Goal: Contribute content: Add original content to the website for others to see

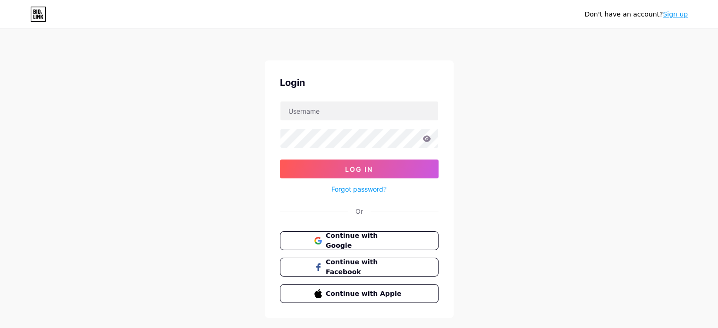
type input "yogscastgames"
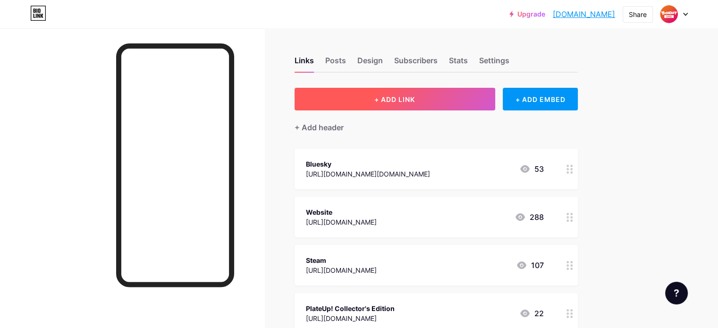
click at [415, 101] on span "+ ADD LINK" at bounding box center [394, 99] width 41 height 8
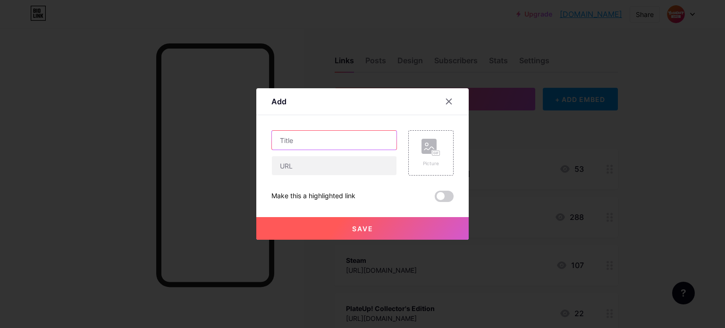
click at [331, 143] on input "text" at bounding box center [334, 140] width 125 height 19
type input "Vote for Dicealot!"
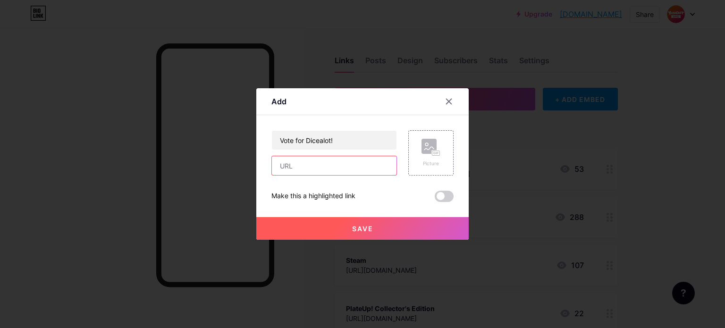
click at [319, 166] on input "text" at bounding box center [334, 165] width 125 height 19
paste input "[URL][DOMAIN_NAME]"
type input "[URL][DOMAIN_NAME]"
click at [362, 228] on span "Save" at bounding box center [362, 229] width 21 height 8
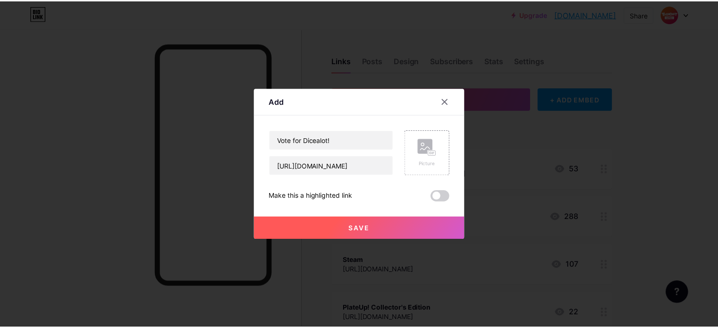
scroll to position [0, 0]
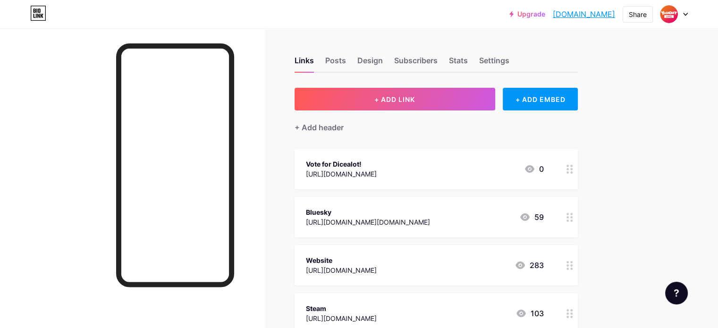
click at [573, 170] on icon at bounding box center [569, 169] width 7 height 9
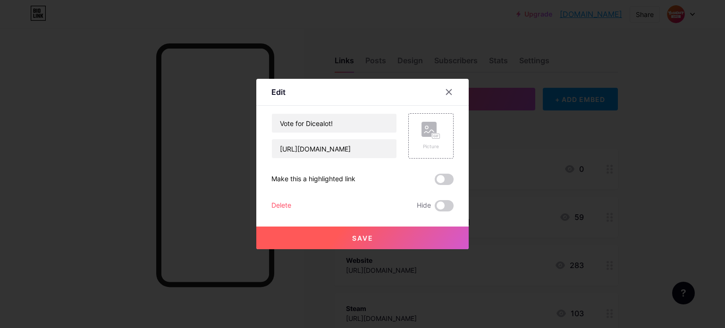
click at [444, 169] on div "Vote for Dicealot! [URL][DOMAIN_NAME] Picture Make this a highlighted link Dele…" at bounding box center [362, 162] width 182 height 98
click at [444, 172] on div "Vote for Dicealot! [URL][DOMAIN_NAME] Picture Make this a highlighted link Dele…" at bounding box center [362, 162] width 182 height 98
click at [443, 181] on span at bounding box center [444, 179] width 19 height 11
click at [435, 182] on input "checkbox" at bounding box center [435, 182] width 0 height 0
click at [427, 231] on button "Save" at bounding box center [362, 237] width 212 height 23
